Goal: Check status: Check status

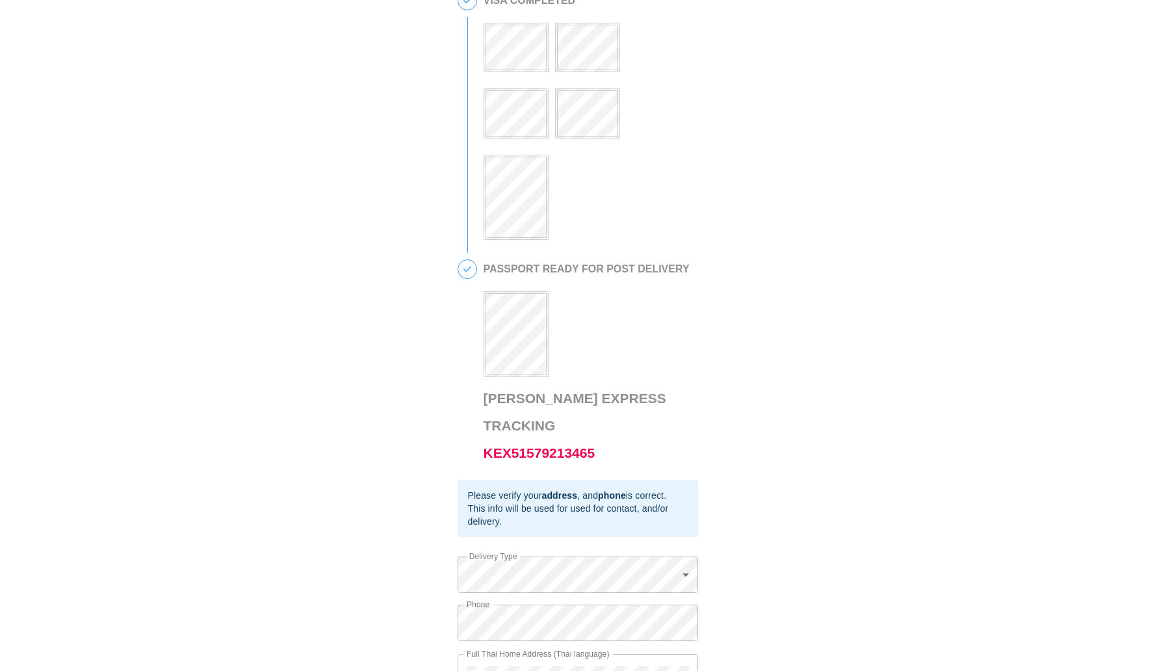
scroll to position [480, 0]
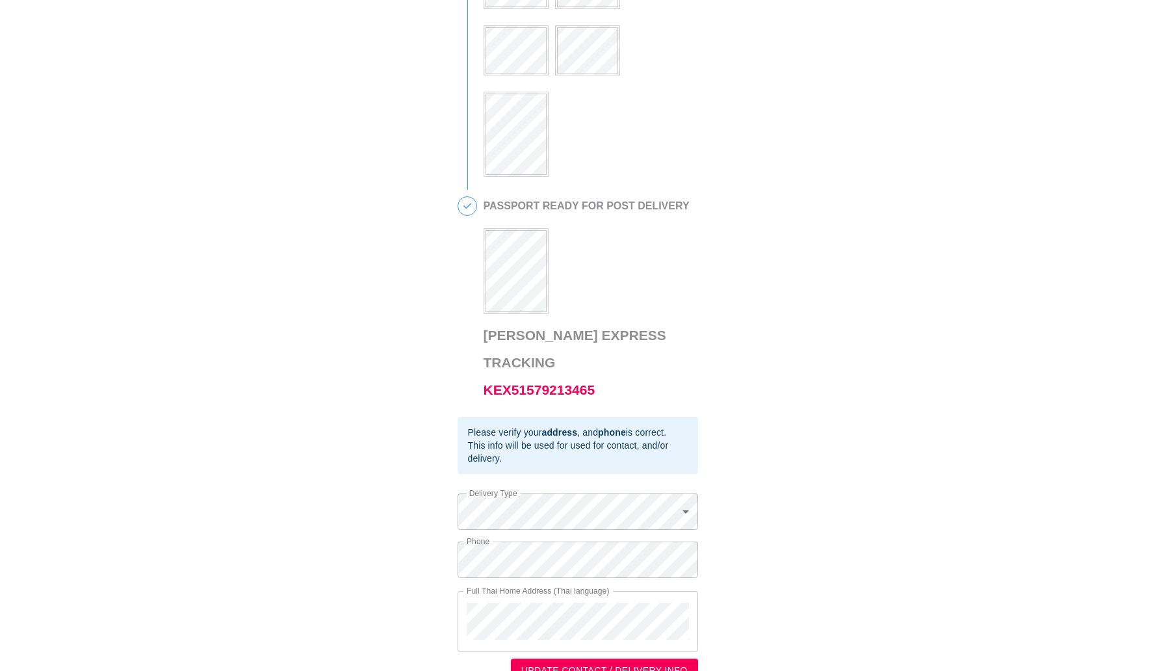
click at [508, 377] on h3 "[PERSON_NAME] Express Tracking KEX51579213465" at bounding box center [588, 363] width 208 height 82
click at [509, 382] on link "KEX51579213465" at bounding box center [540, 389] width 112 height 15
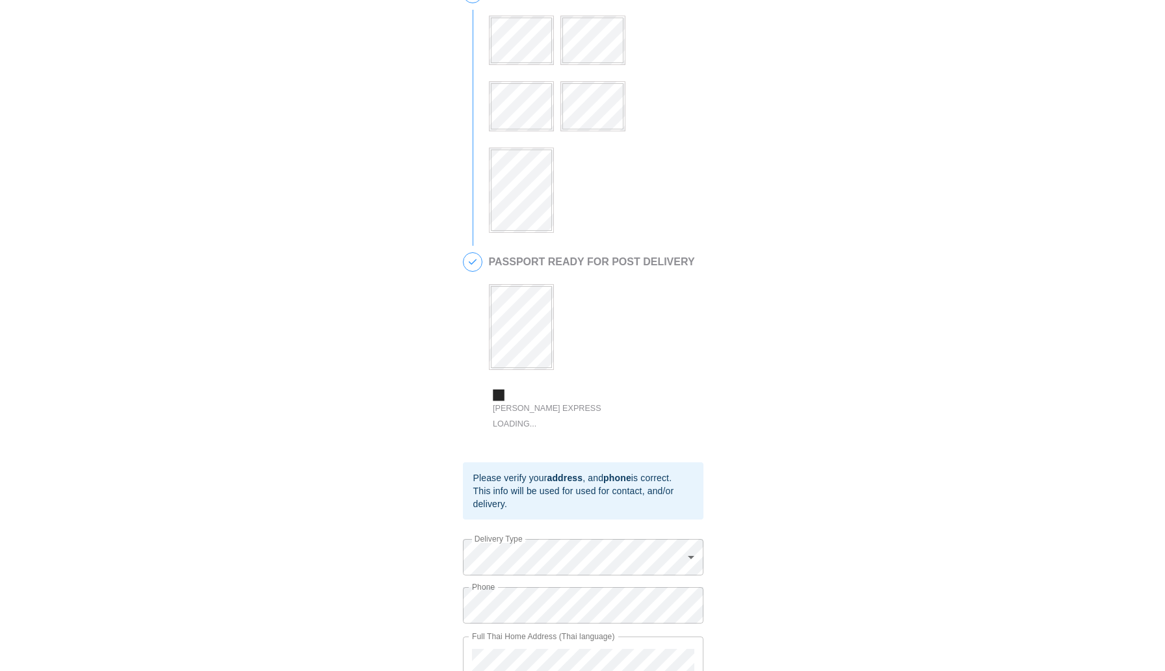
scroll to position [460, 0]
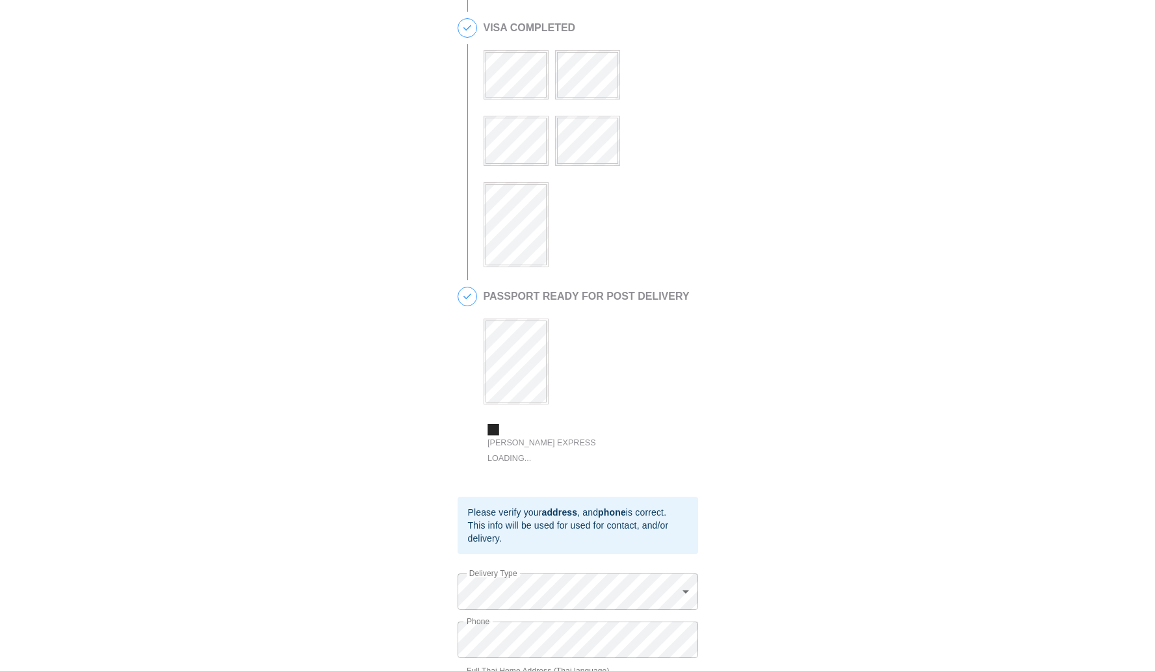
scroll to position [259, 0]
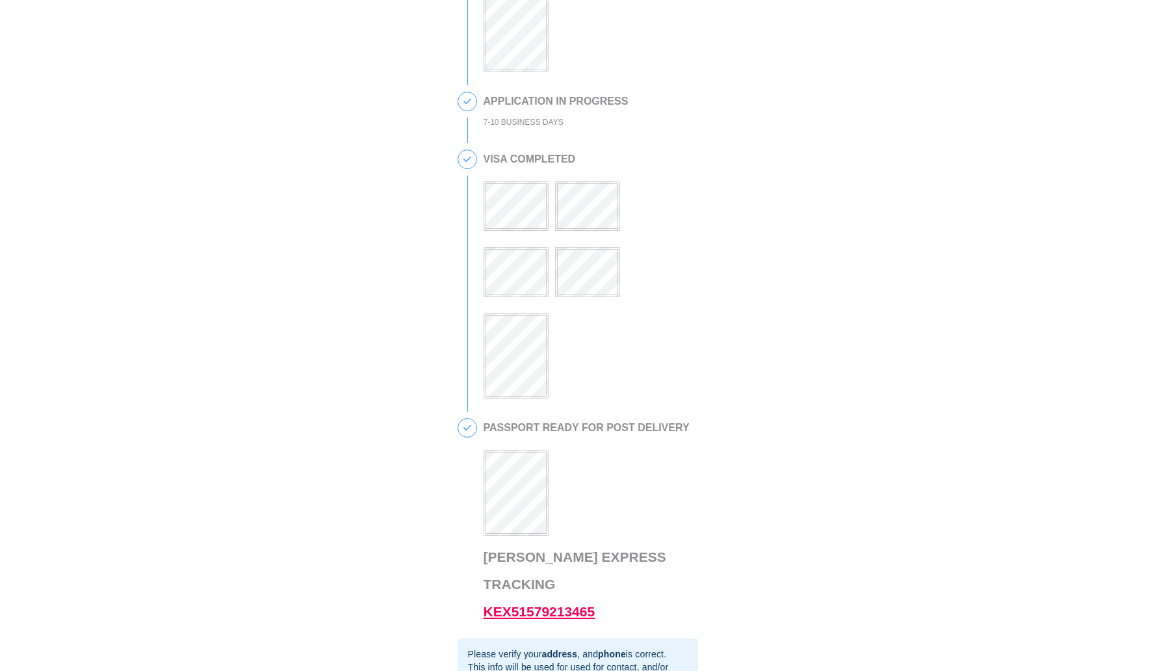
click at [591, 604] on link "KEX51579213465" at bounding box center [540, 611] width 112 height 15
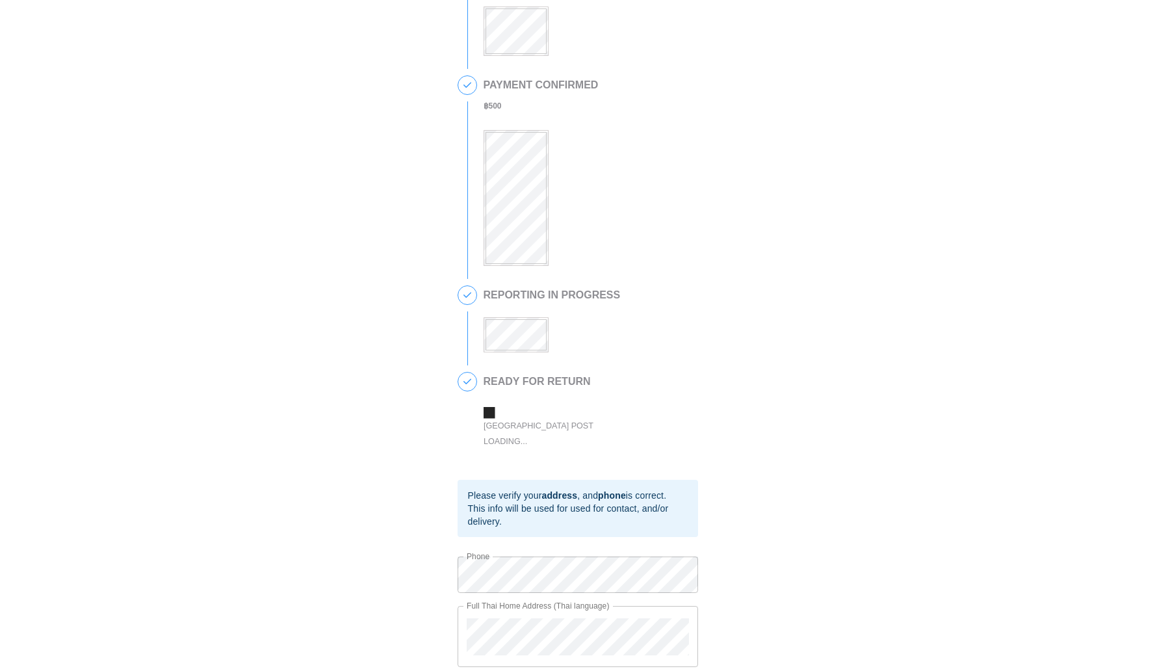
scroll to position [194, 0]
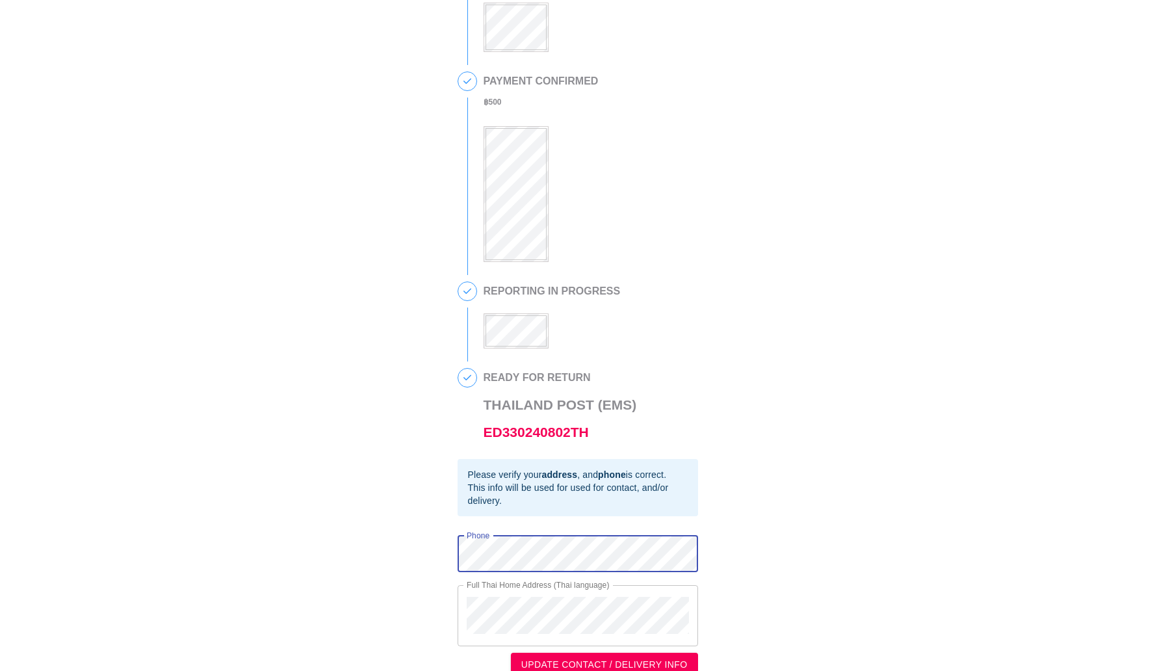
click at [455, 551] on div "This is a secure link , and your information is safe . 1 90 DAY REPORT REQUESTE…" at bounding box center [577, 248] width 1129 height 858
